Goal: Transaction & Acquisition: Purchase product/service

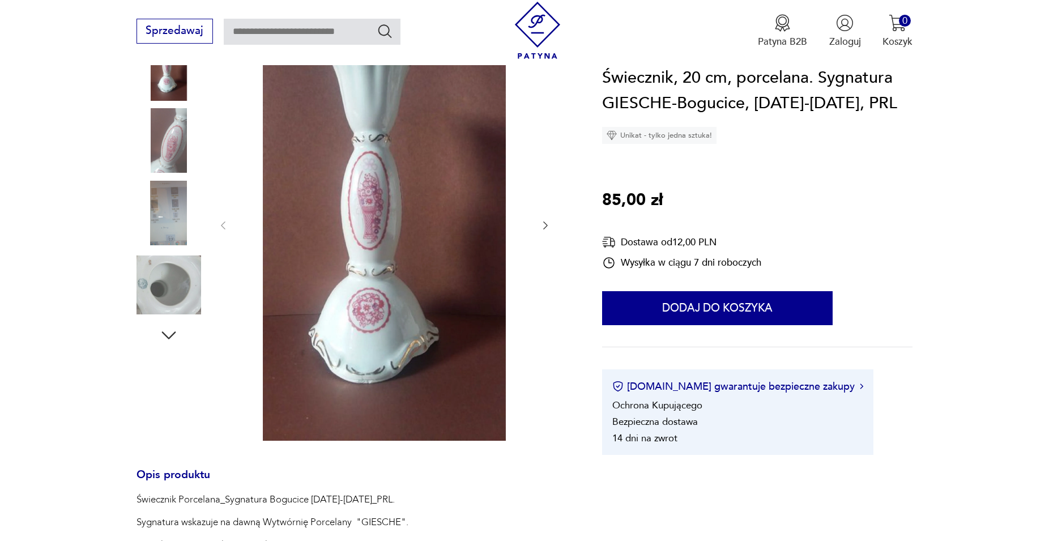
click at [146, 290] on img at bounding box center [169, 285] width 65 height 65
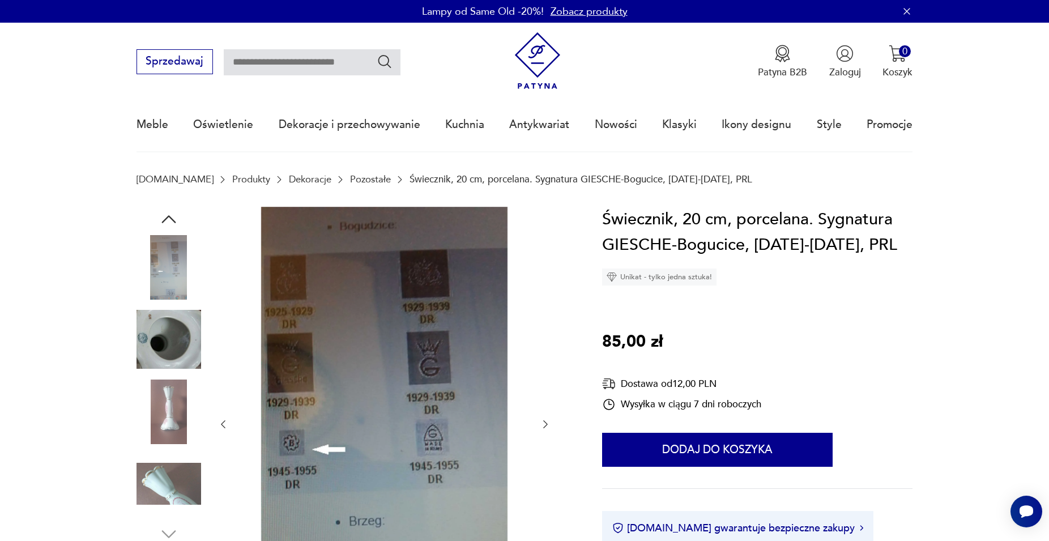
click at [173, 348] on img at bounding box center [169, 339] width 65 height 65
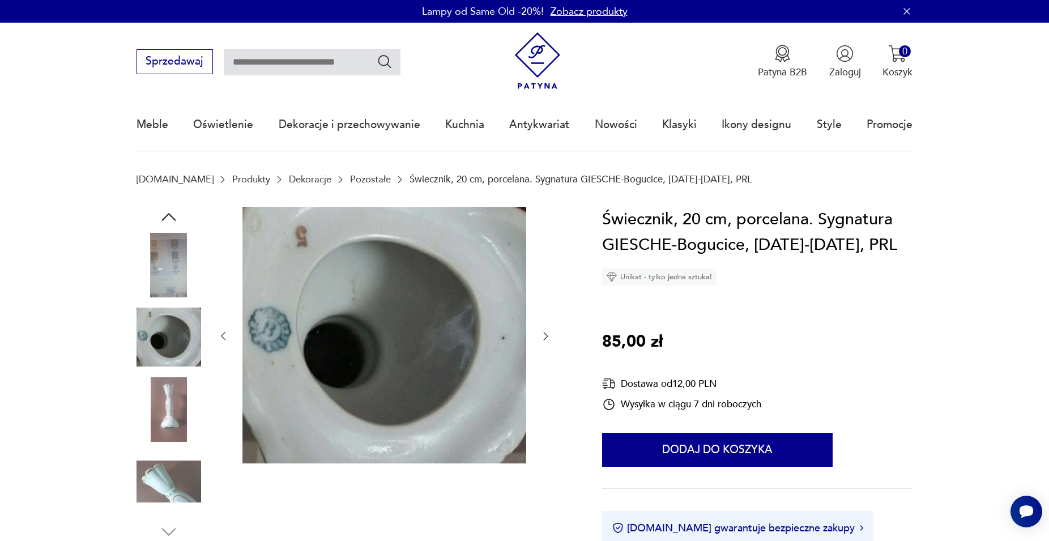
click at [181, 394] on img at bounding box center [169, 409] width 65 height 65
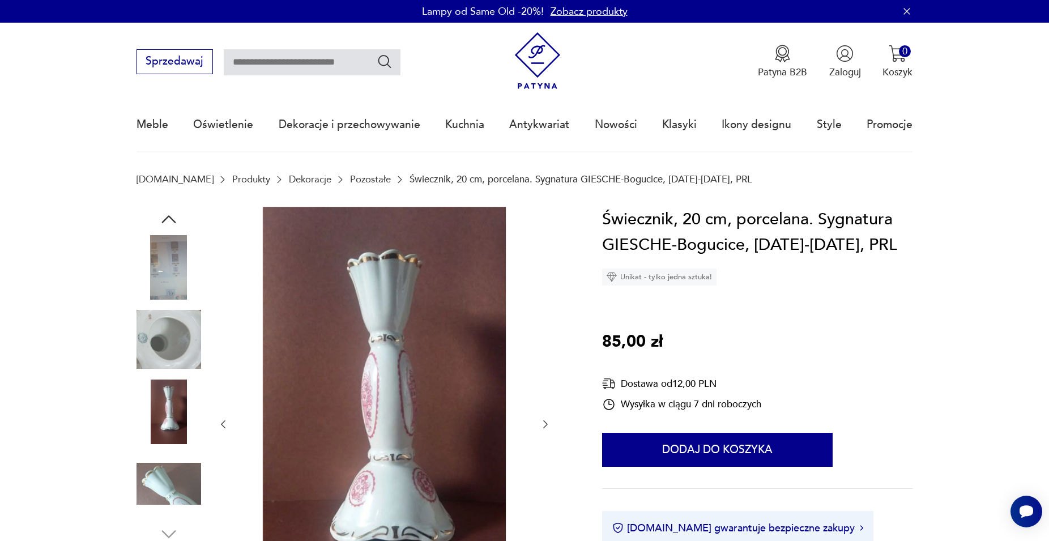
click at [179, 340] on img at bounding box center [169, 339] width 65 height 65
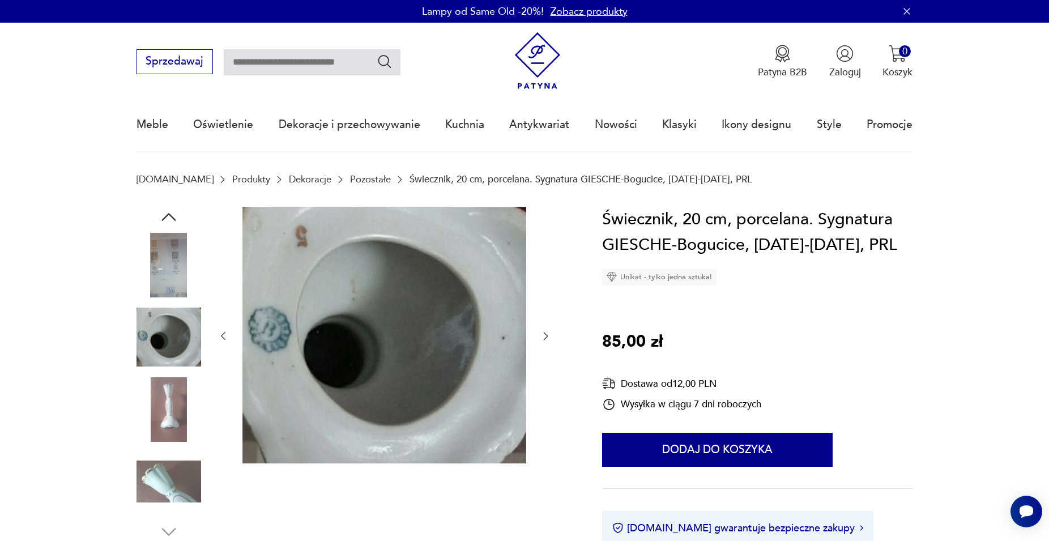
click at [175, 282] on img at bounding box center [169, 265] width 65 height 65
